Goal: Task Accomplishment & Management: Manage account settings

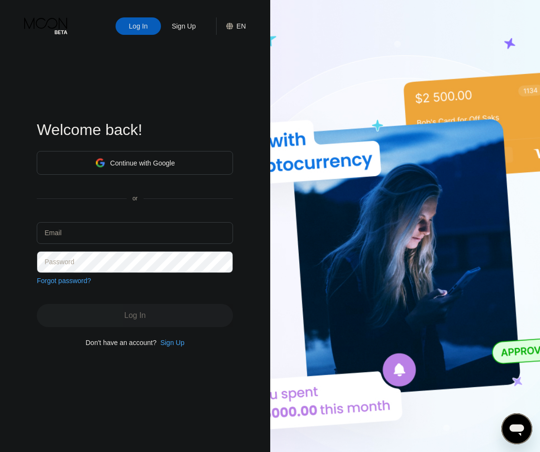
type input "[EMAIL_ADDRESS][DOMAIN_NAME]"
click at [139, 277] on div "Continue with Google or Email [EMAIL_ADDRESS][DOMAIN_NAME] Password Forgot pass…" at bounding box center [135, 218] width 196 height 134
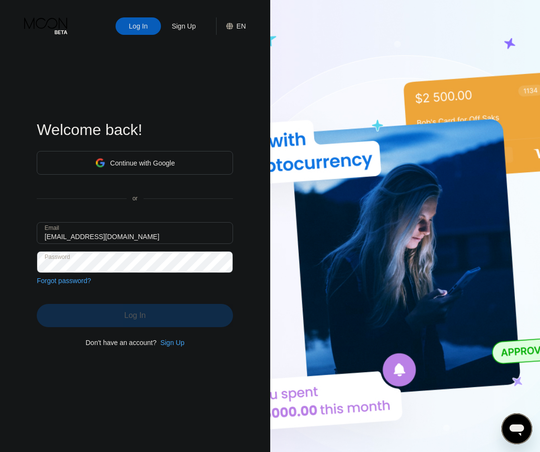
drag, startPoint x: 121, startPoint y: 320, endPoint x: 135, endPoint y: 152, distance: 168.5
click at [135, 152] on div "Continue with Google or Email [EMAIL_ADDRESS][DOMAIN_NAME] Password Forgot pass…" at bounding box center [135, 248] width 196 height 196
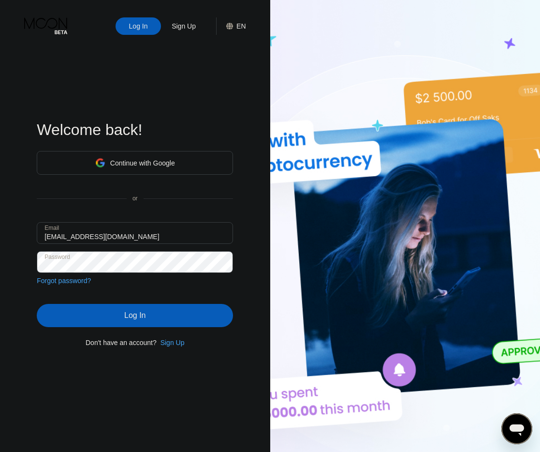
click at [110, 163] on div "Continue with Google" at bounding box center [142, 163] width 65 height 8
